Goal: Entertainment & Leisure: Consume media (video, audio)

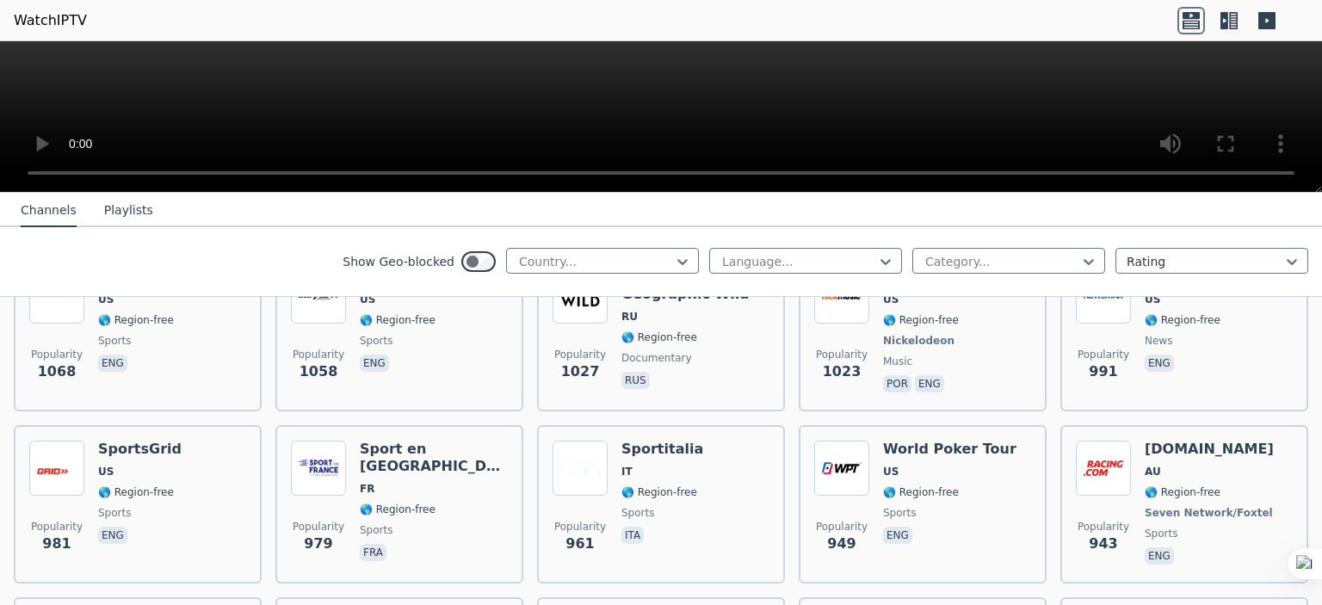
scroll to position [2152, 0]
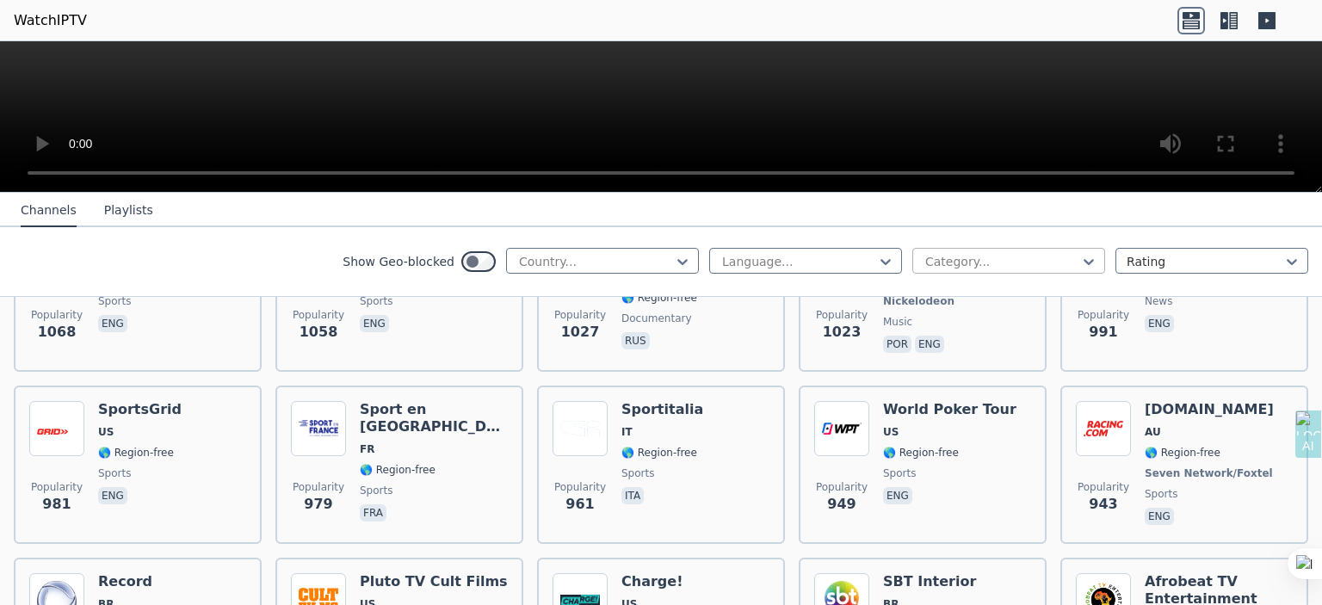
click at [1067, 261] on div at bounding box center [1002, 261] width 157 height 17
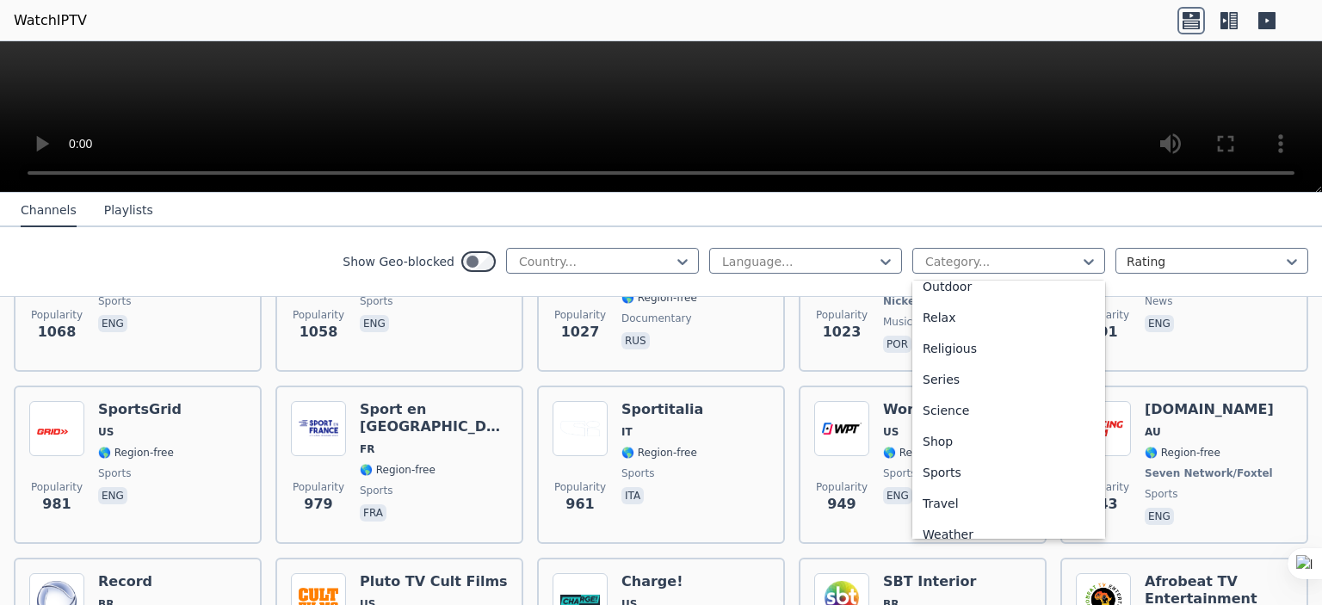
scroll to position [585, 0]
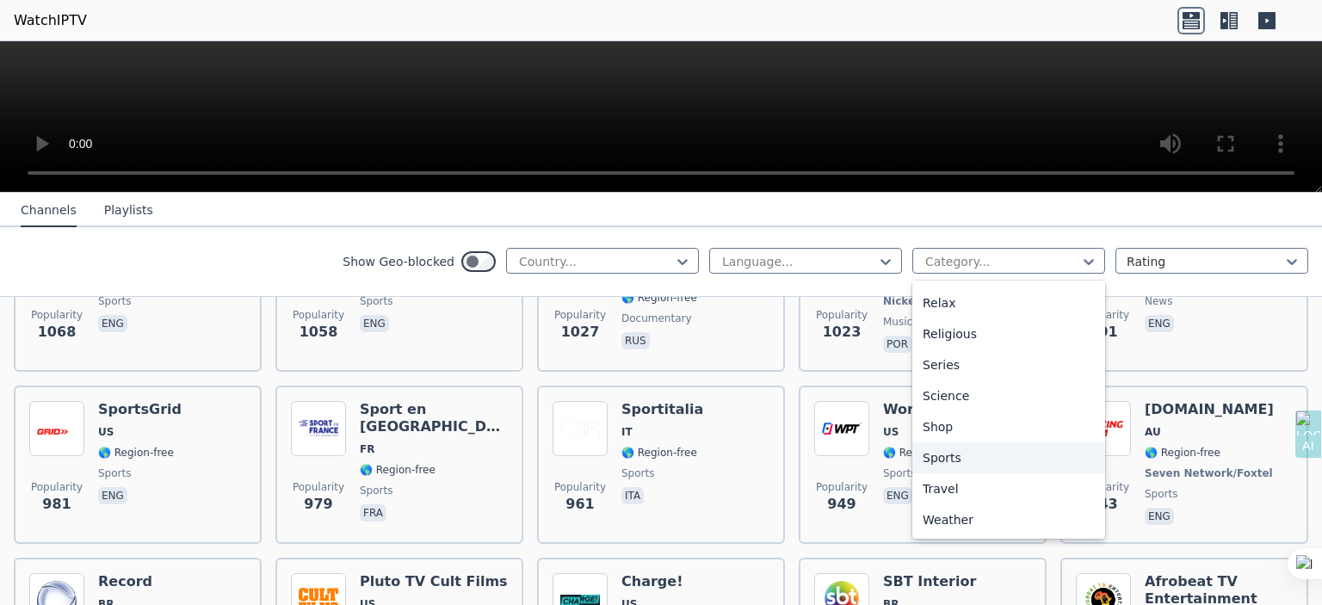
click at [985, 457] on div "Sports" at bounding box center [1008, 457] width 193 height 31
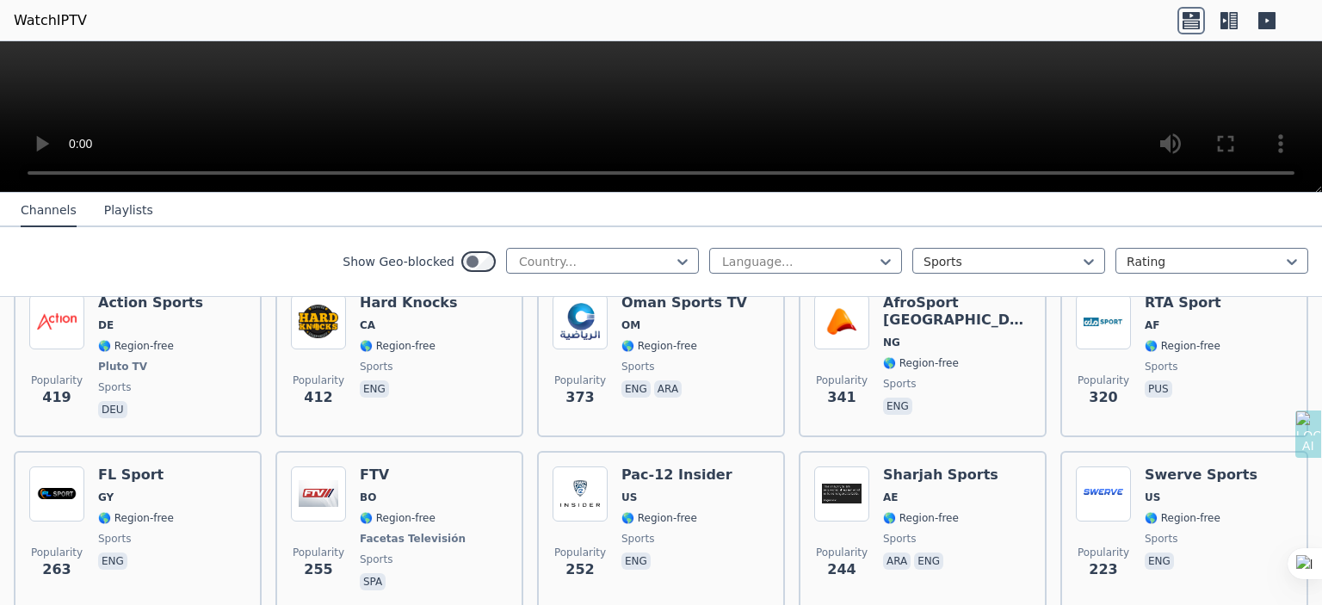
scroll to position [1518, 0]
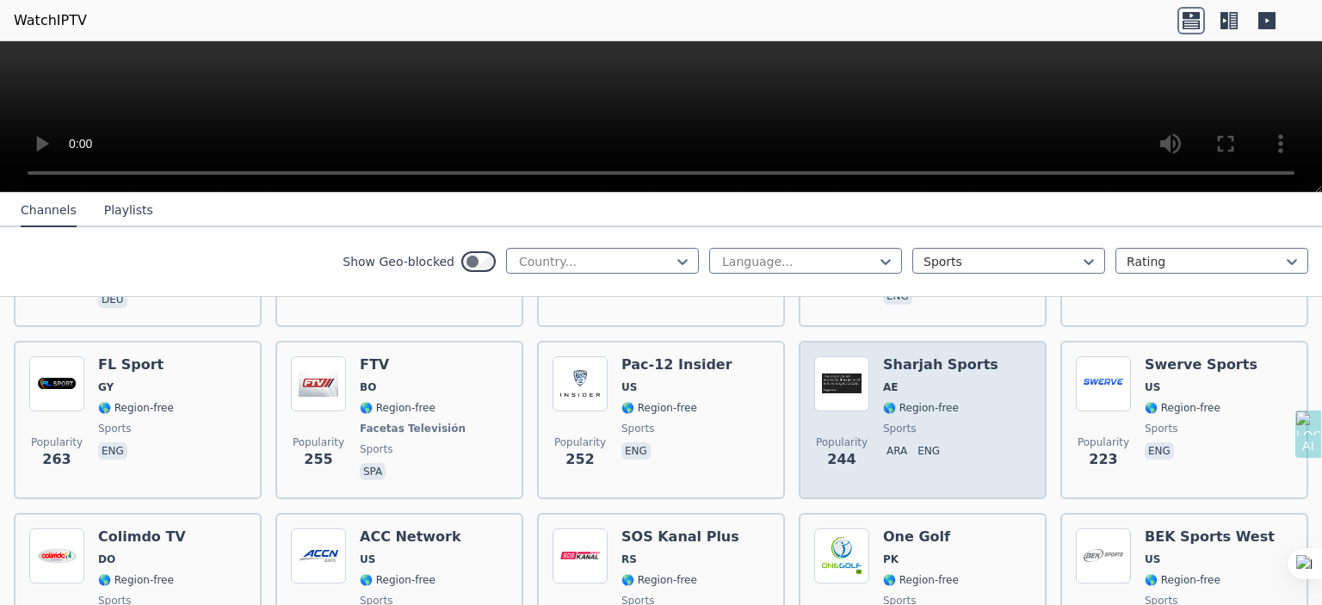
click at [933, 442] on span "ara eng" at bounding box center [940, 452] width 115 height 21
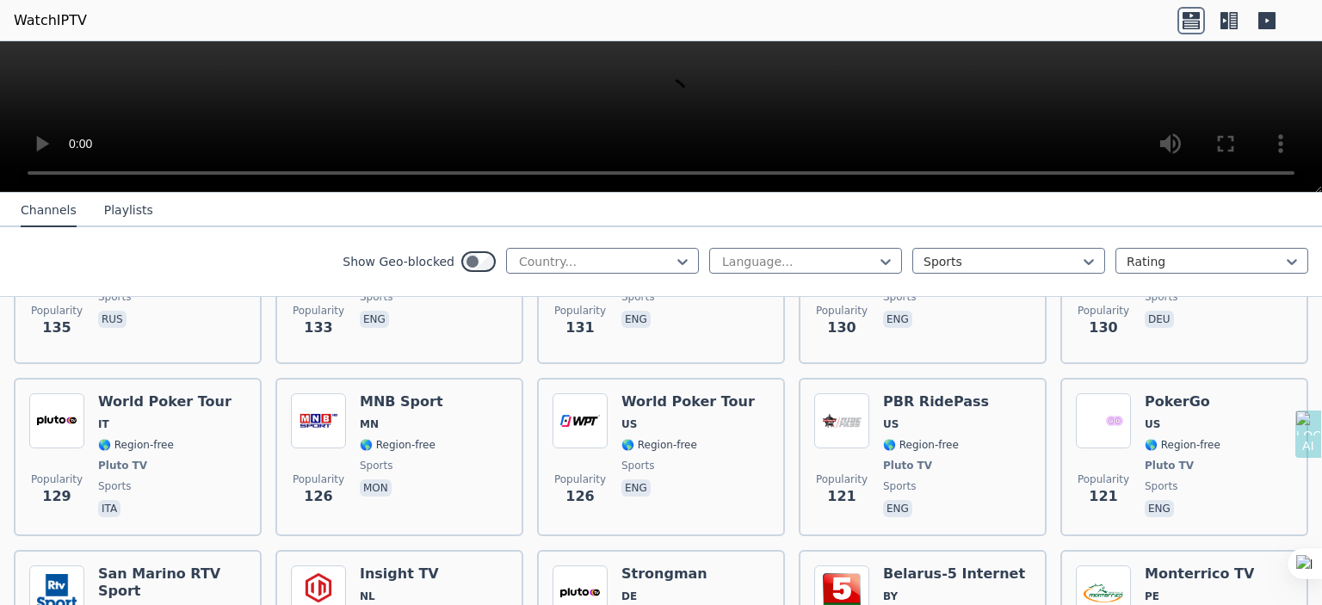
scroll to position [2982, 0]
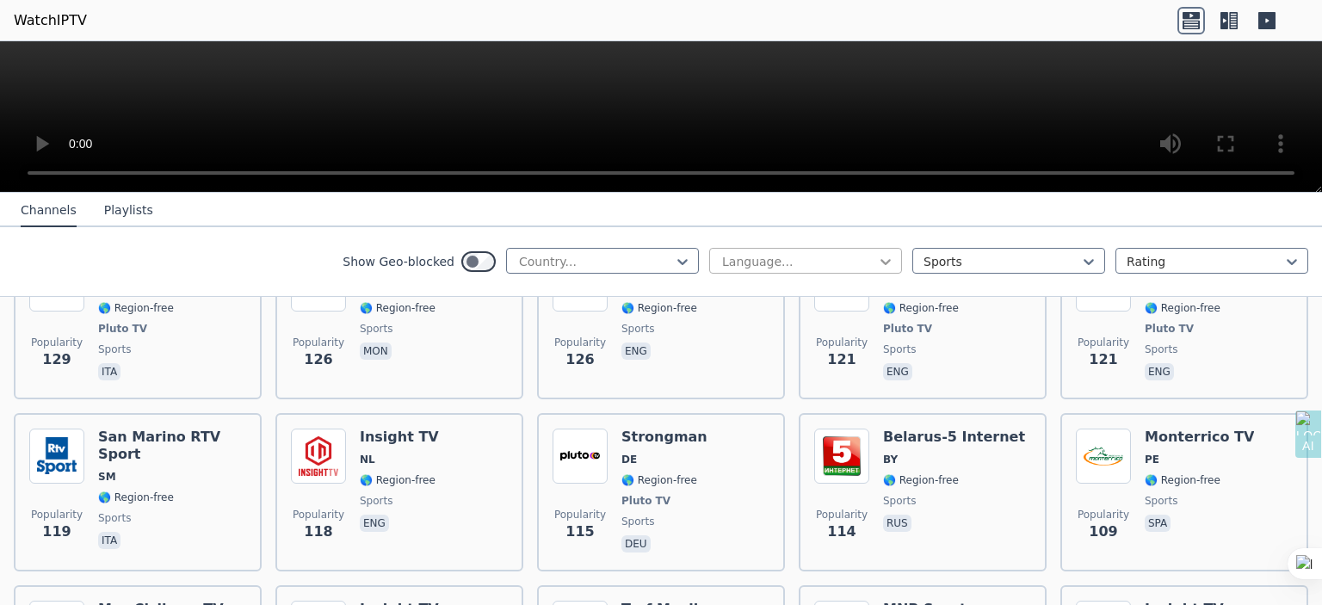
click at [877, 261] on icon at bounding box center [885, 261] width 17 height 17
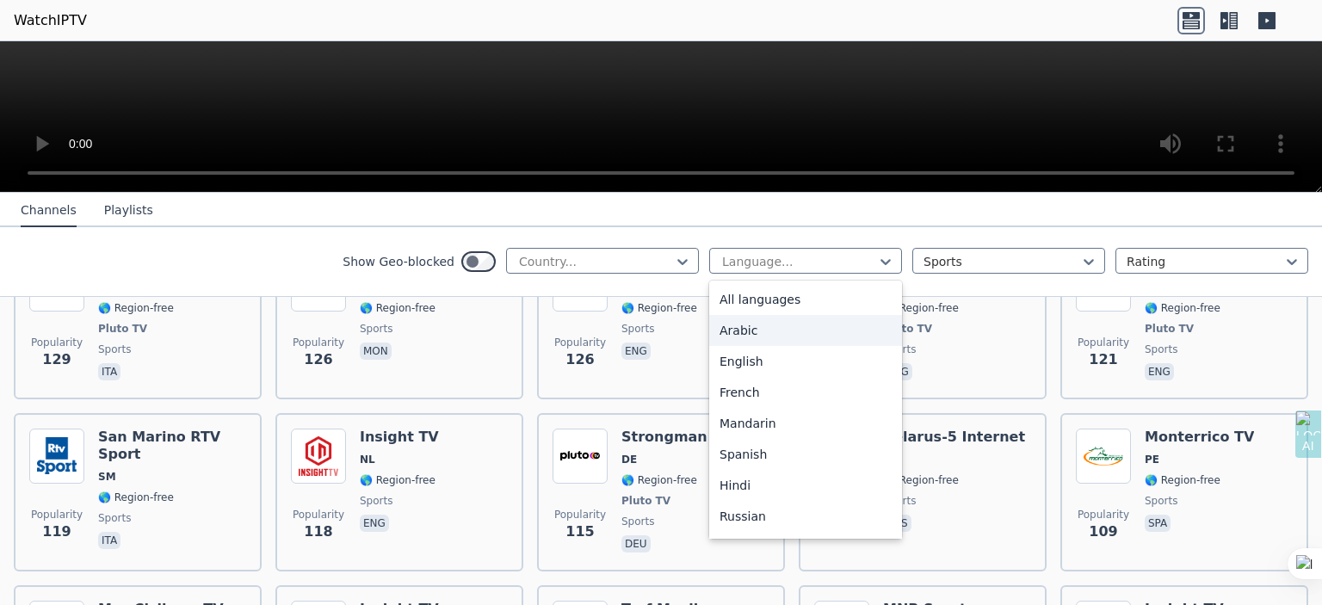
click at [822, 325] on div "Arabic" at bounding box center [805, 330] width 193 height 31
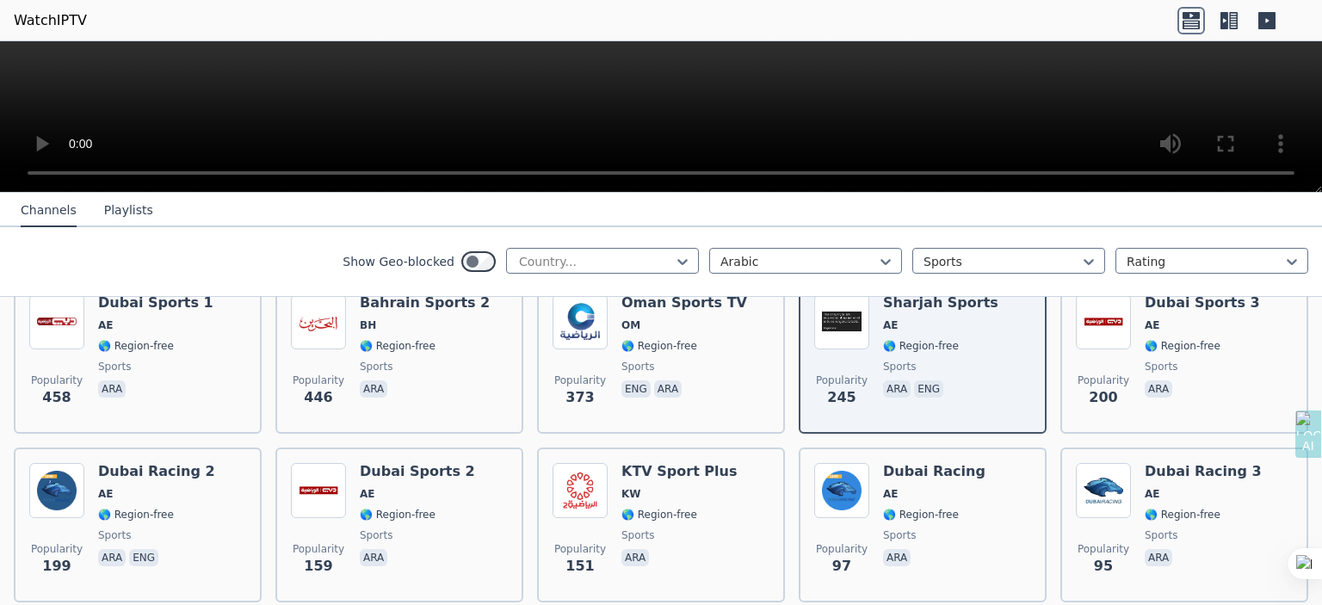
scroll to position [441, 0]
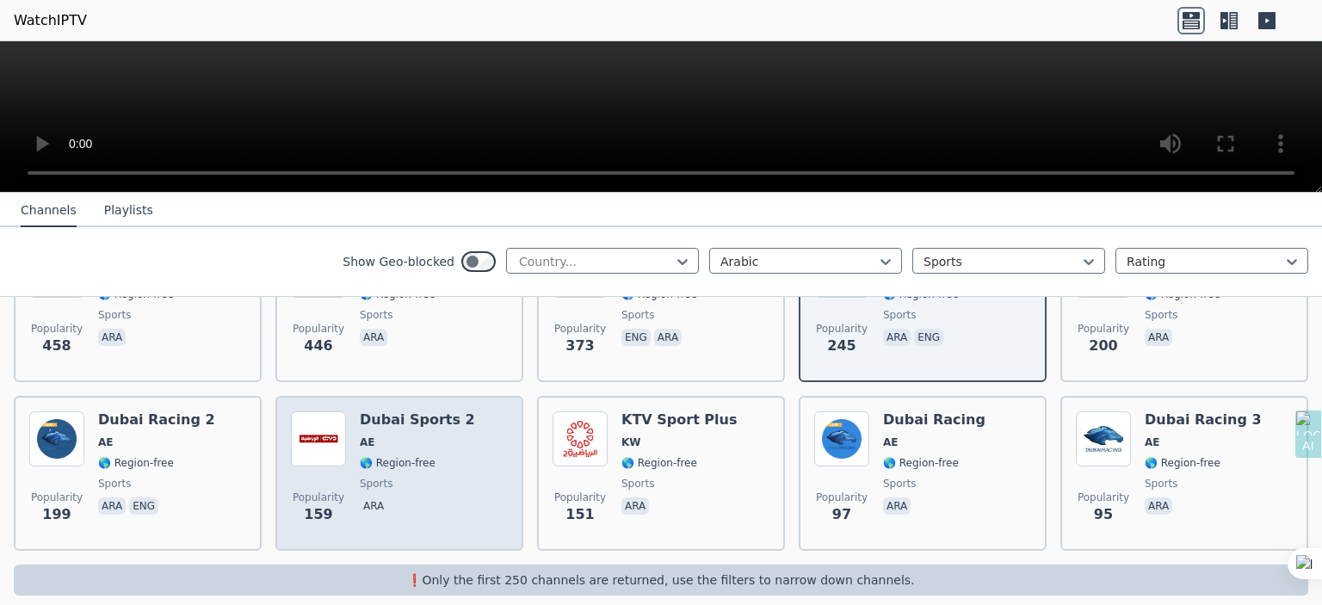
click at [420, 457] on div "Dubai Sports 2 AE 🌎 Region-free sports ara" at bounding box center [417, 473] width 115 height 124
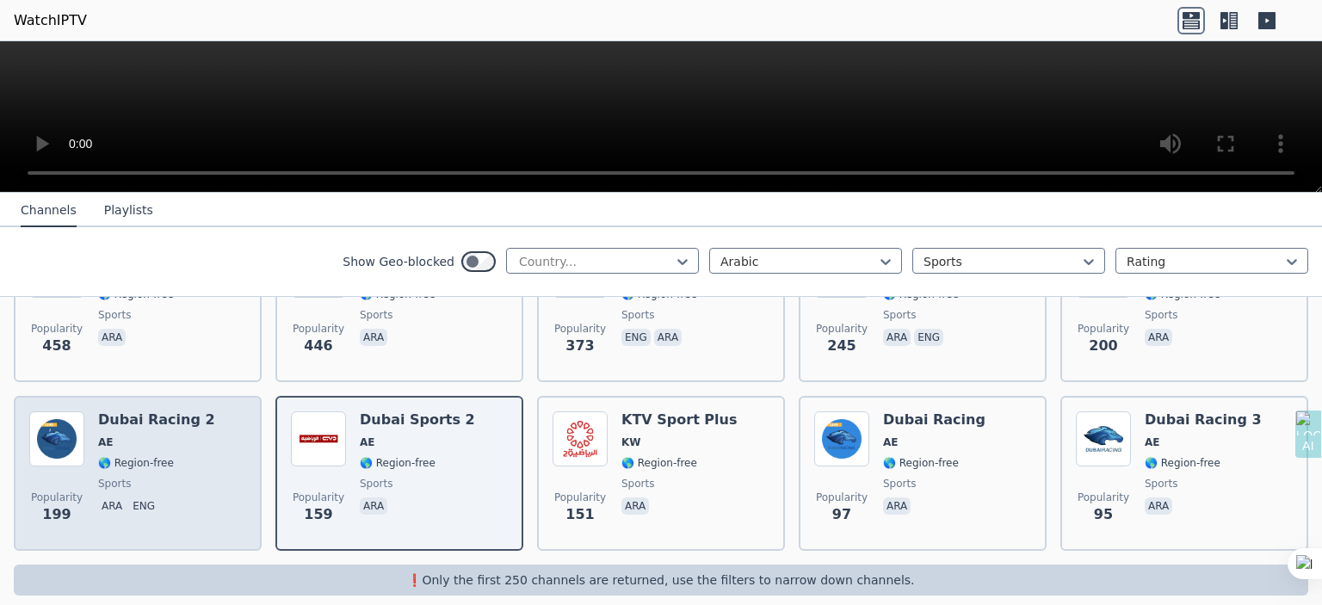
click at [154, 433] on div "Dubai Racing 2 AE 🌎 Region-free sports ara eng" at bounding box center [156, 473] width 117 height 124
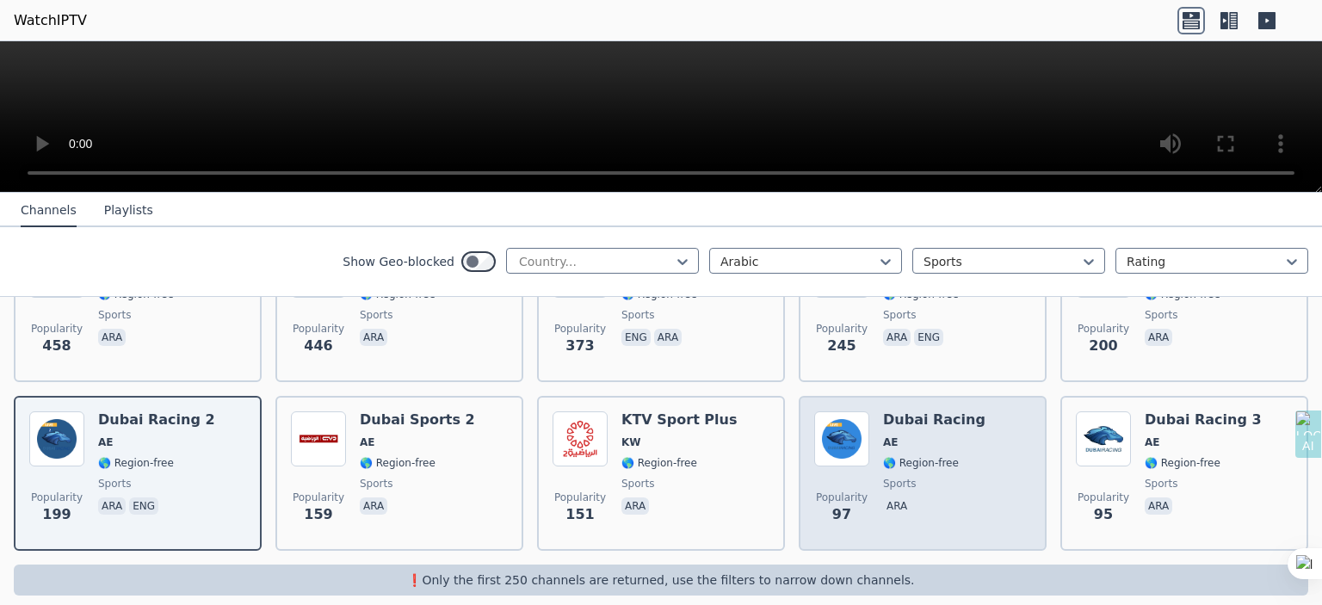
click at [934, 455] on div "Dubai Racing AE 🌎 Region-free sports ara" at bounding box center [934, 473] width 102 height 124
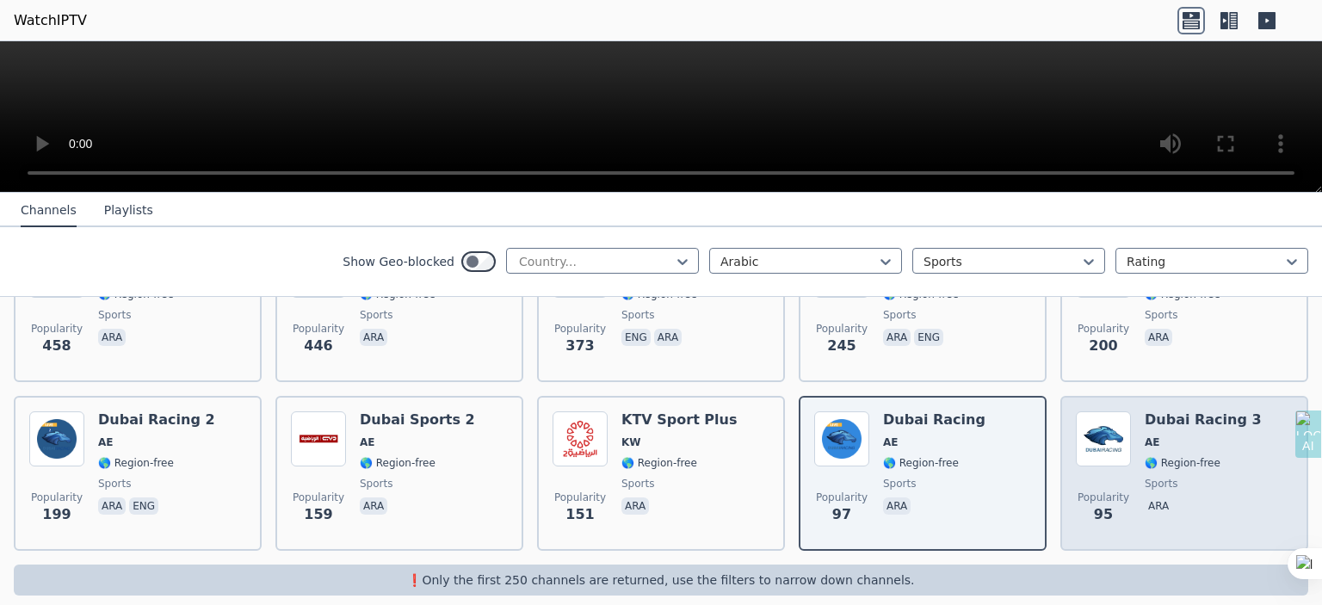
click at [1150, 456] on span "🌎 Region-free" at bounding box center [1183, 463] width 76 height 14
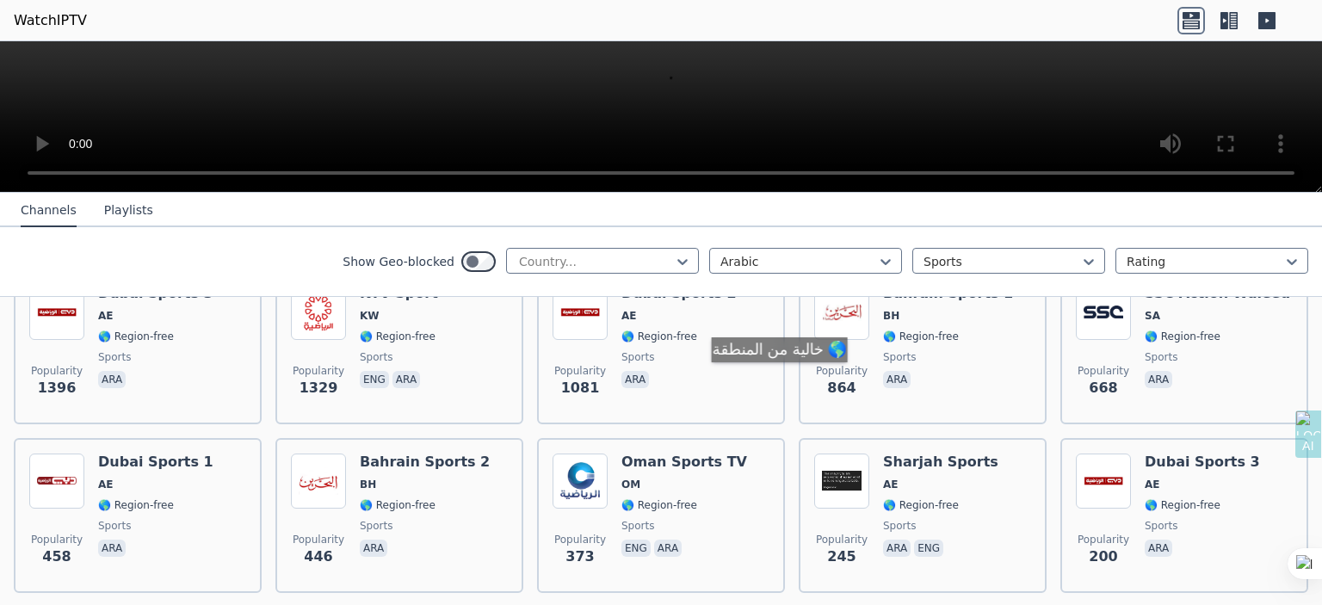
scroll to position [182, 0]
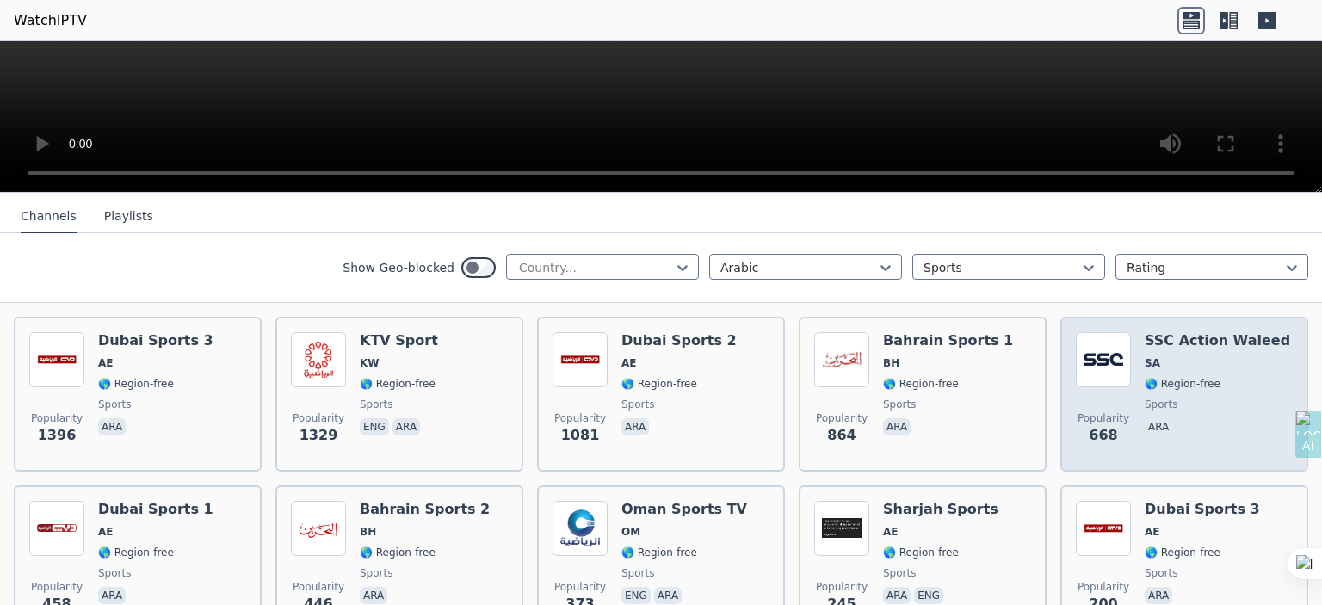
click at [1115, 424] on span "Popularity 668" at bounding box center [1103, 428] width 55 height 55
